Goal: Use online tool/utility: Utilize a website feature to perform a specific function

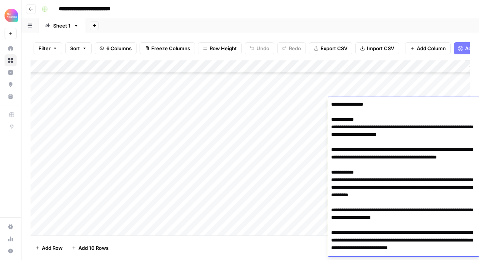
scroll to position [355, 0]
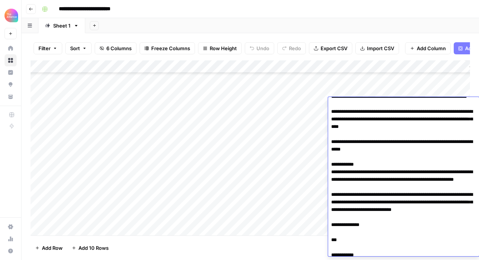
click at [104, 167] on div "Add Column" at bounding box center [250, 147] width 439 height 175
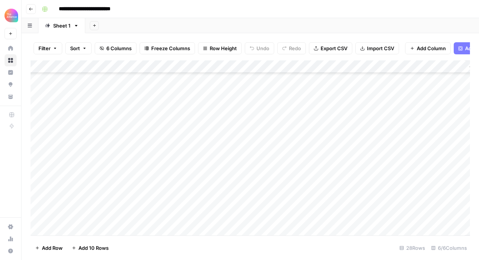
click at [85, 166] on div "Add Column" at bounding box center [250, 147] width 439 height 175
click at [85, 166] on textarea at bounding box center [117, 168] width 121 height 11
type textarea "**********"
click at [171, 146] on div "Add Column" at bounding box center [250, 147] width 439 height 175
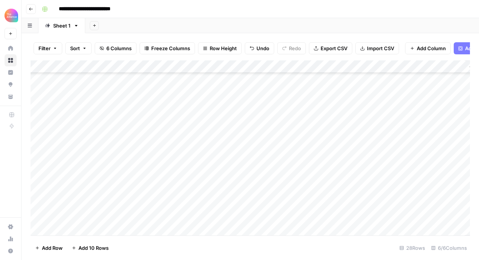
click at [171, 165] on div "Add Column" at bounding box center [250, 147] width 439 height 175
click at [173, 169] on div "Add Column" at bounding box center [250, 147] width 439 height 175
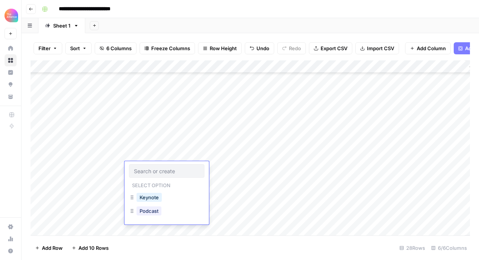
click at [173, 169] on input "text" at bounding box center [167, 170] width 66 height 7
click at [153, 209] on button "Podcast" at bounding box center [148, 210] width 25 height 9
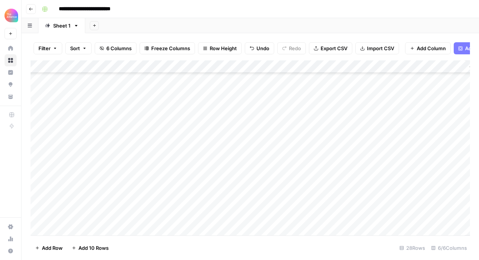
click at [244, 68] on div "Add Column" at bounding box center [250, 147] width 439 height 175
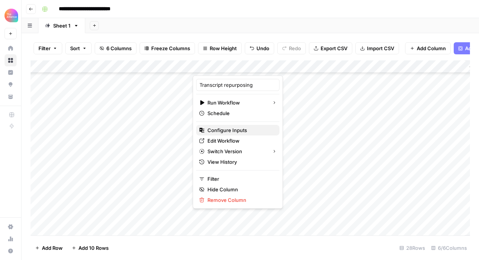
click at [227, 133] on span "Configure Inputs" at bounding box center [240, 130] width 66 height 8
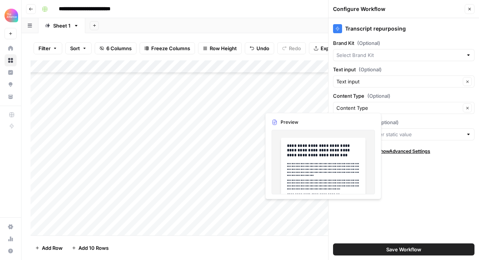
type input "Competitive Intelligence Alliance"
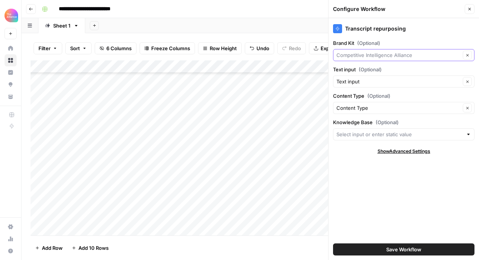
click at [371, 57] on input "Brand Kit (Optional)" at bounding box center [398, 55] width 124 height 8
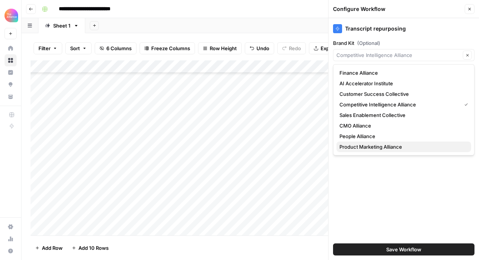
click at [364, 143] on span "Product Marketing Alliance" at bounding box center [402, 147] width 126 height 8
type input "Product Marketing Alliance"
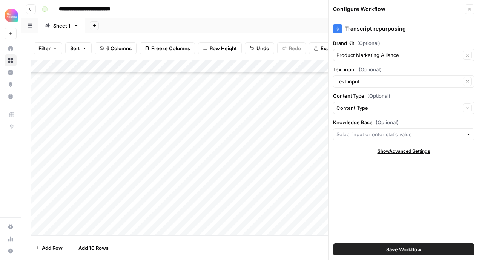
click at [406, 248] on span "Save Workflow" at bounding box center [403, 249] width 35 height 8
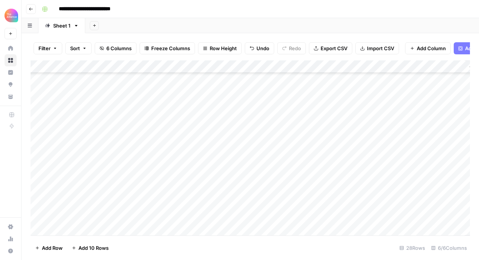
click at [226, 167] on div "Add Column" at bounding box center [250, 147] width 439 height 175
click at [323, 167] on div "Add Column" at bounding box center [250, 147] width 439 height 175
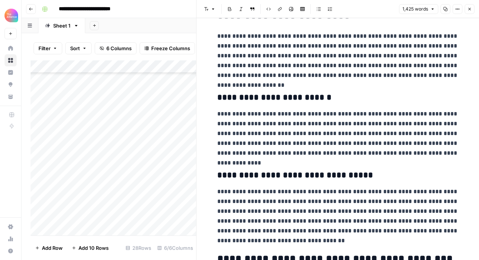
scroll to position [480, 0]
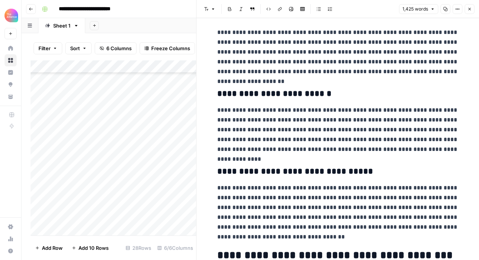
click at [469, 10] on icon "button" at bounding box center [469, 9] width 5 height 5
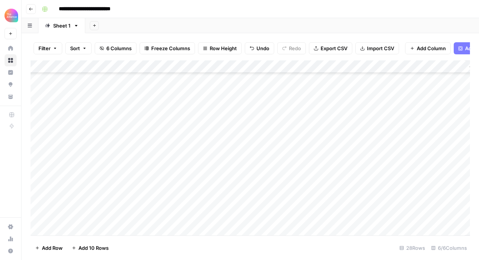
click at [381, 167] on div "Add Column" at bounding box center [250, 147] width 439 height 175
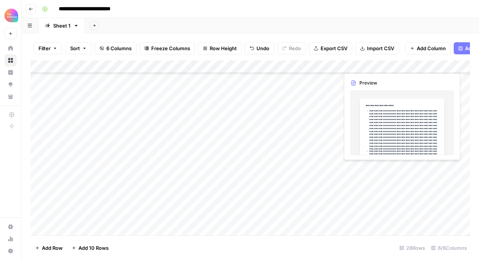
click at [380, 168] on div "Add Column" at bounding box center [250, 147] width 439 height 175
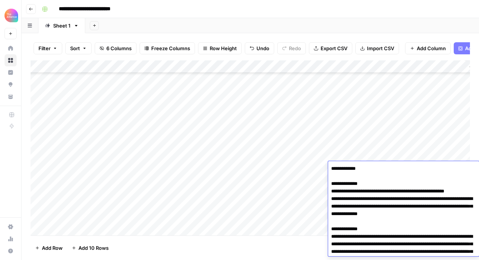
scroll to position [483, 0]
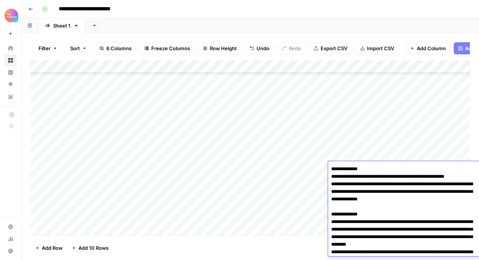
scroll to position [0, 0]
